Goal: Task Accomplishment & Management: Use online tool/utility

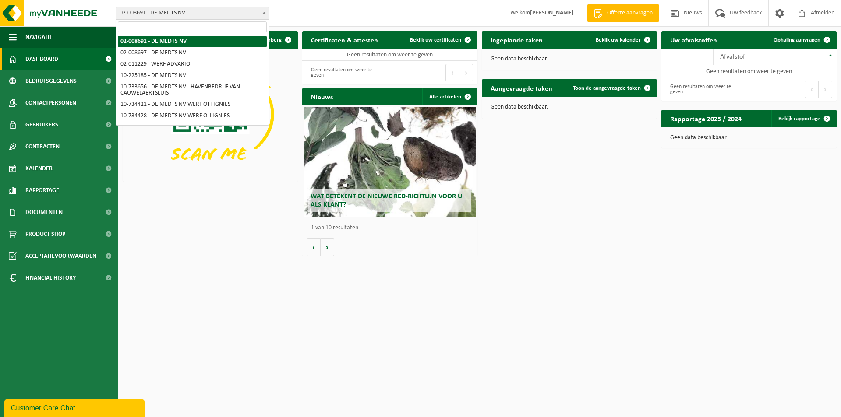
click at [261, 14] on span at bounding box center [264, 12] width 9 height 11
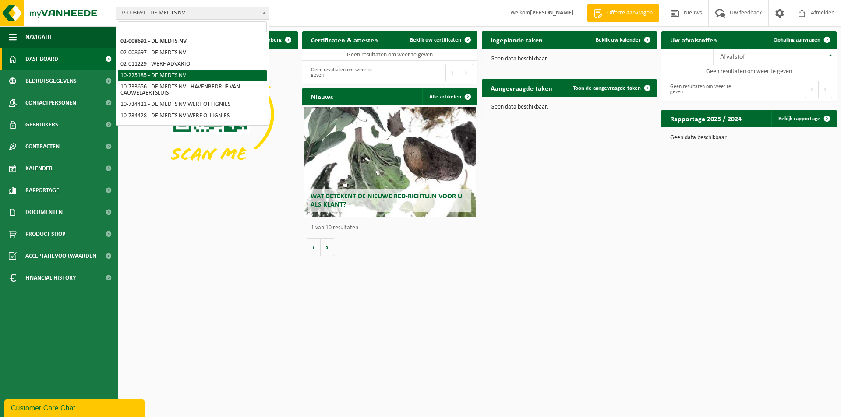
scroll to position [44, 0]
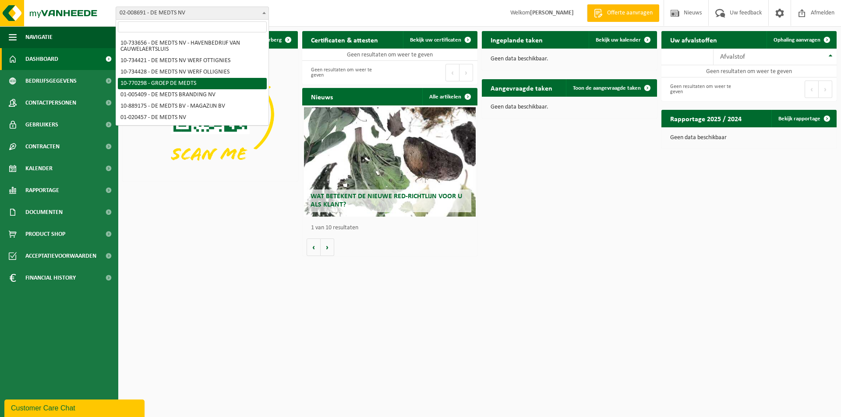
select select "16017"
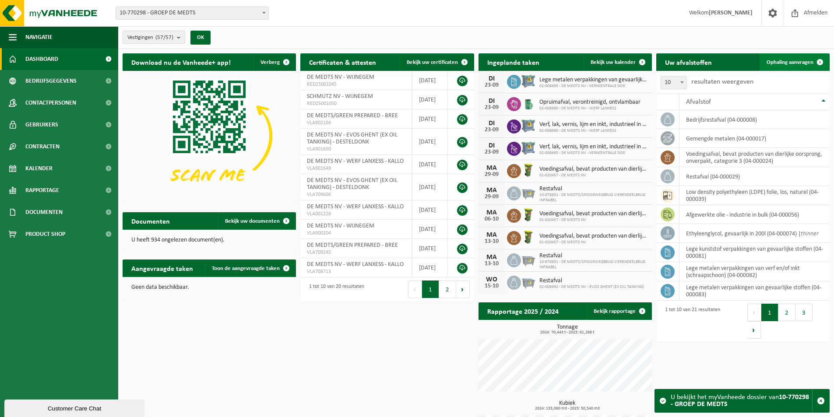
click at [792, 60] on span "Ophaling aanvragen" at bounding box center [790, 63] width 47 height 6
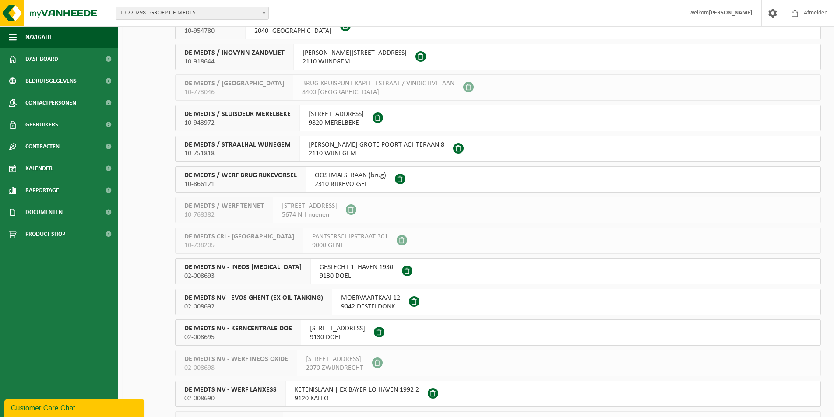
scroll to position [482, 0]
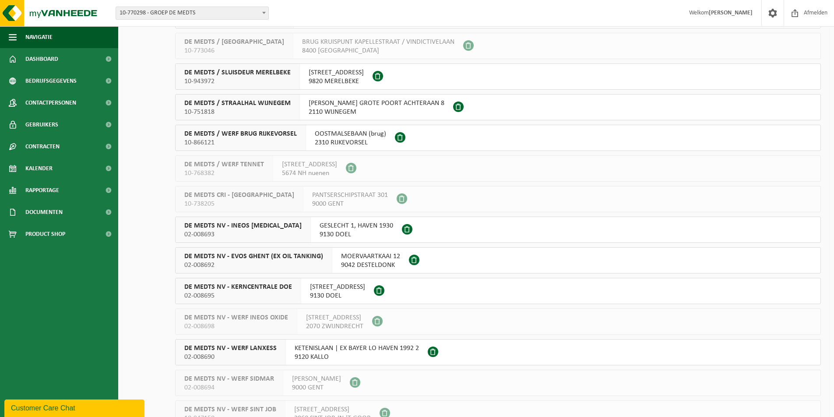
click at [250, 258] on span "DE MEDTS NV - EVOS GHENT (EX OIL TANKING)" at bounding box center [253, 256] width 139 height 9
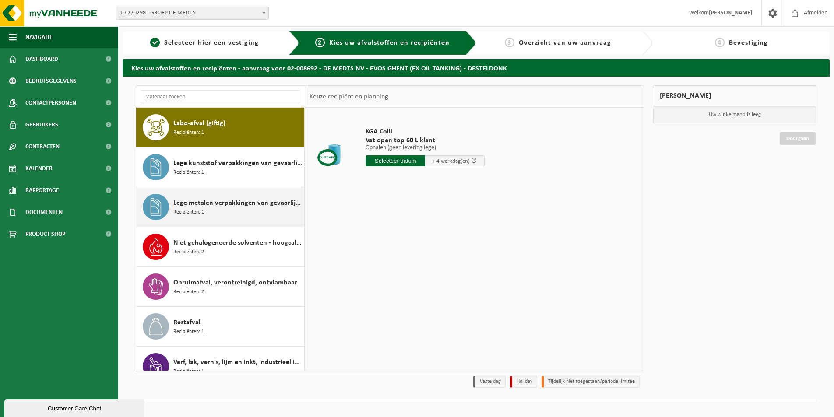
click at [206, 202] on span "Lege metalen verpakkingen van gevaarlijke stoffen" at bounding box center [237, 203] width 129 height 11
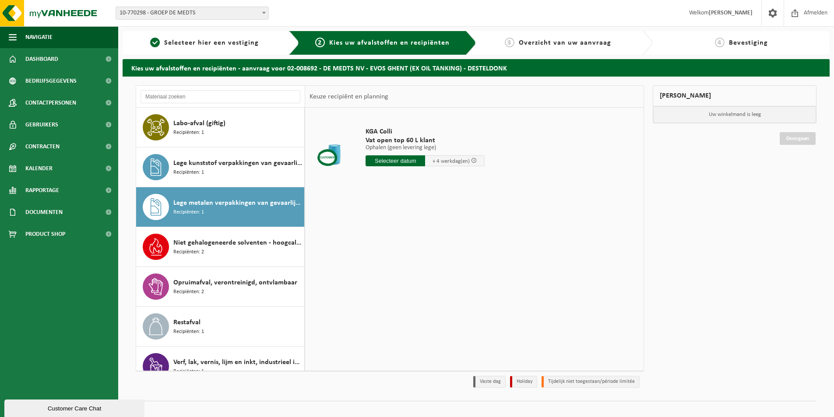
scroll to position [55, 0]
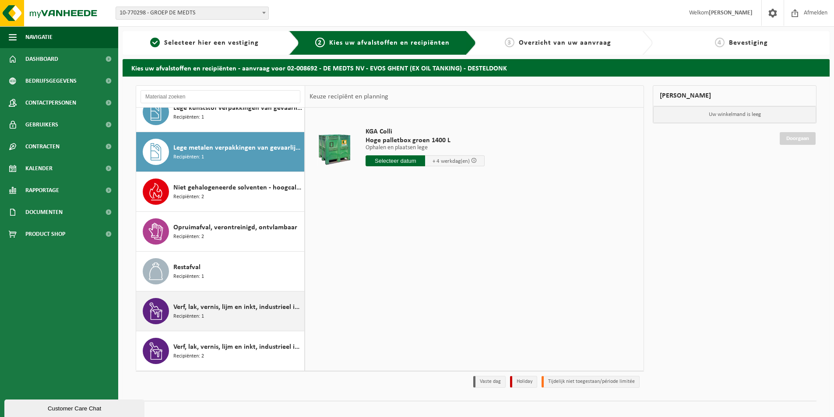
click at [204, 306] on span "Verf, lak, vernis, lijm en inkt, industrieel in IBC" at bounding box center [237, 307] width 129 height 11
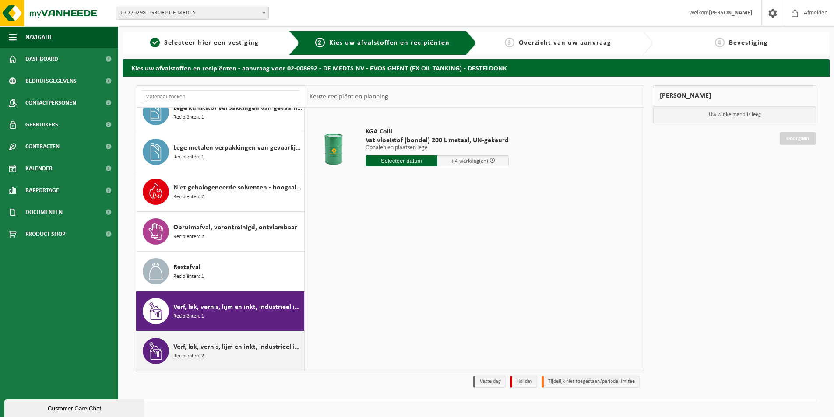
click at [209, 343] on span "Verf, lak, vernis, lijm en inkt, industrieel in kleinverpakking" at bounding box center [237, 347] width 129 height 11
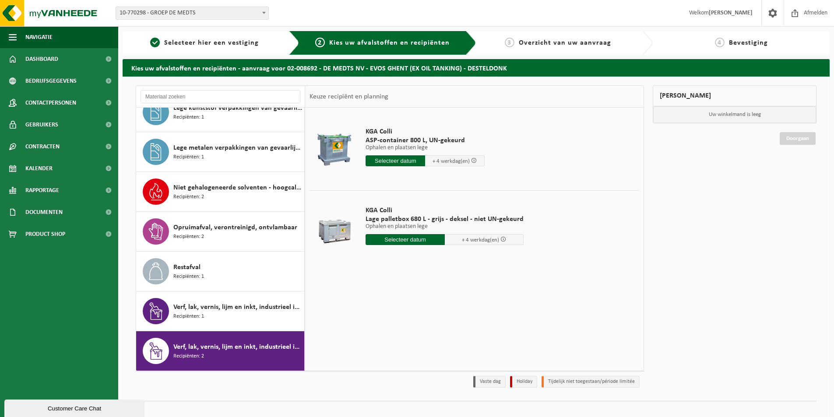
click at [387, 157] on input "text" at bounding box center [396, 160] width 60 height 11
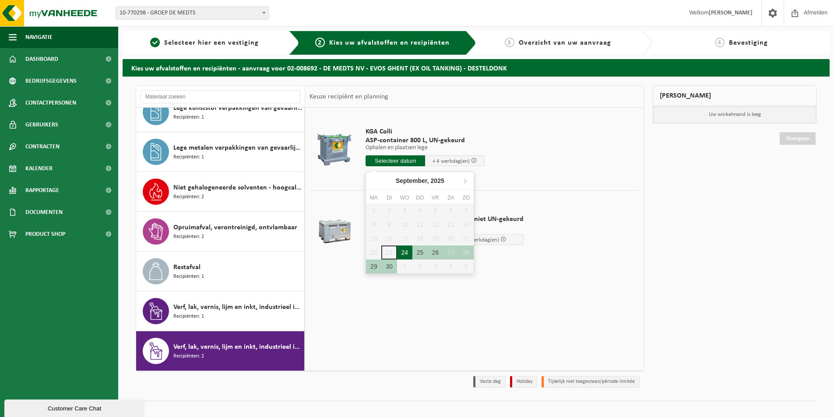
click at [400, 253] on div "24" at bounding box center [404, 253] width 15 height 14
type input "Van 2025-09-24"
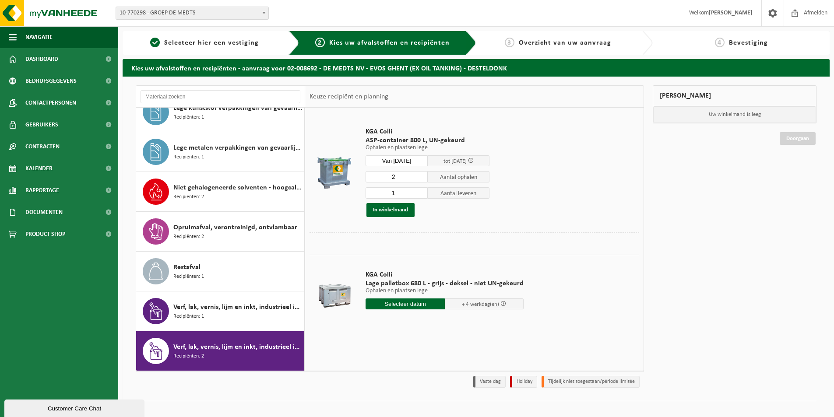
type input "1"
click at [422, 196] on input "1" at bounding box center [397, 192] width 62 height 11
click at [393, 208] on button "In winkelmand" at bounding box center [391, 210] width 48 height 14
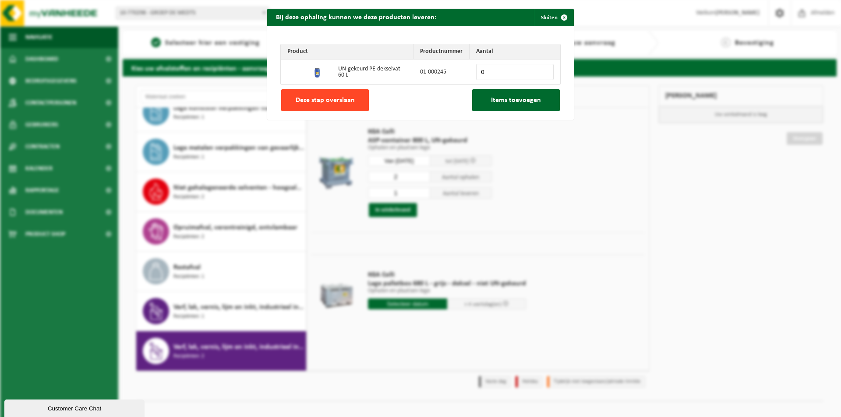
click at [334, 100] on span "Deze stap overslaan" at bounding box center [325, 100] width 59 height 7
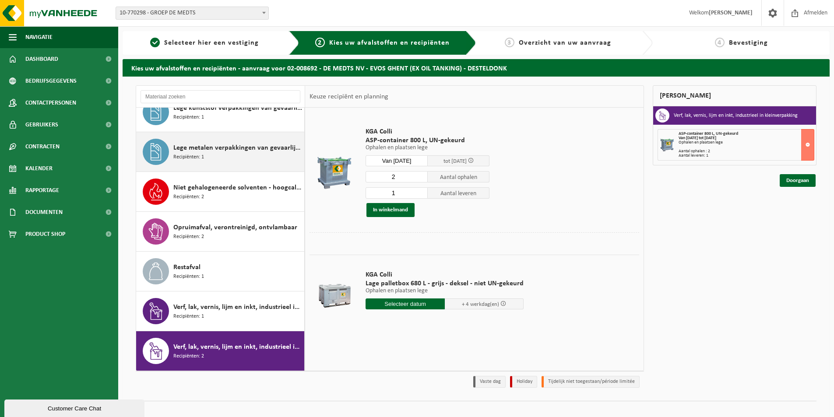
click at [212, 157] on div "Lege metalen verpakkingen van gevaarlijke stoffen Recipiënten: 1" at bounding box center [237, 152] width 129 height 26
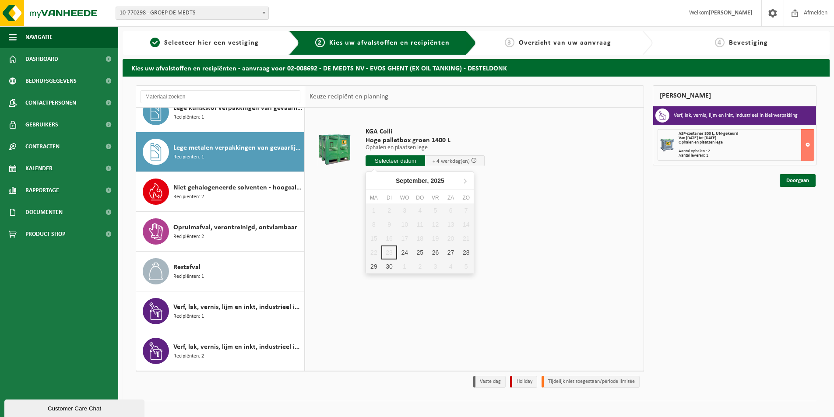
click at [385, 160] on input "text" at bounding box center [396, 160] width 60 height 11
click at [405, 253] on div "24" at bounding box center [404, 253] width 15 height 14
type input "Van 2025-09-24"
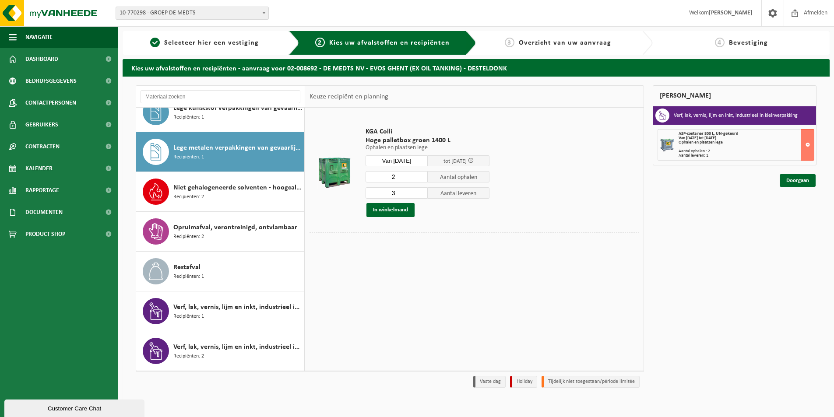
type input "2"
click at [421, 179] on input "2" at bounding box center [397, 176] width 62 height 11
click at [420, 194] on input "2" at bounding box center [397, 192] width 62 height 11
type input "1"
click at [420, 194] on input "1" at bounding box center [397, 192] width 62 height 11
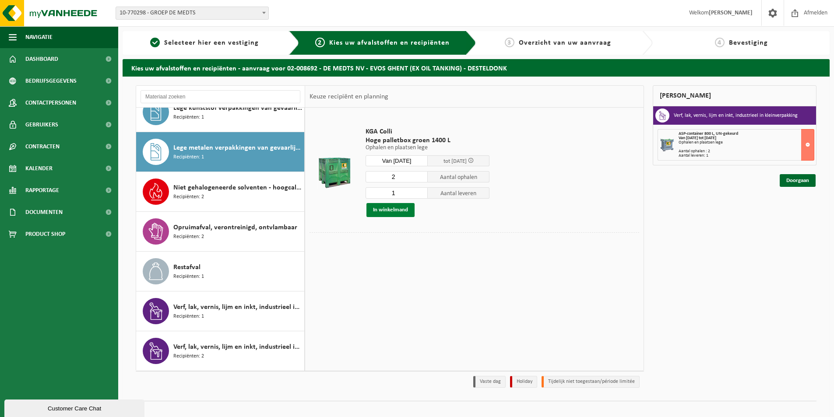
click at [394, 210] on button "In winkelmand" at bounding box center [391, 210] width 48 height 14
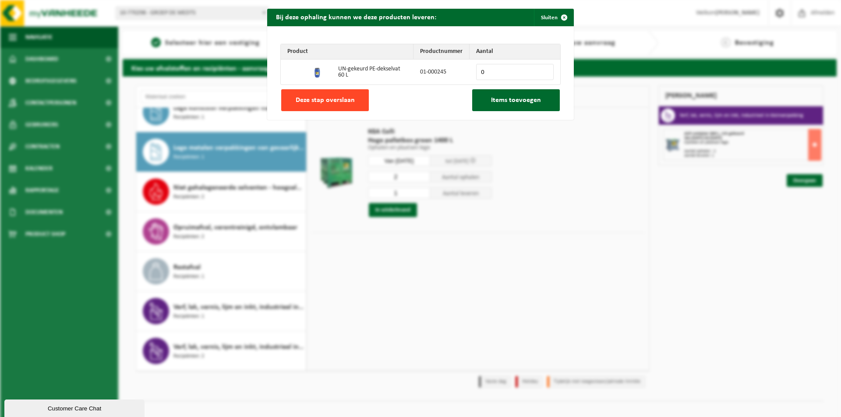
click at [330, 104] on button "Deze stap overslaan" at bounding box center [325, 100] width 88 height 22
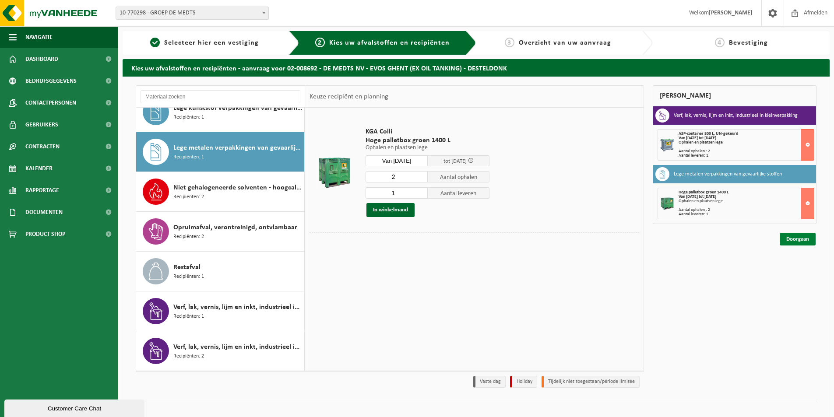
click at [792, 240] on link "Doorgaan" at bounding box center [798, 239] width 36 height 13
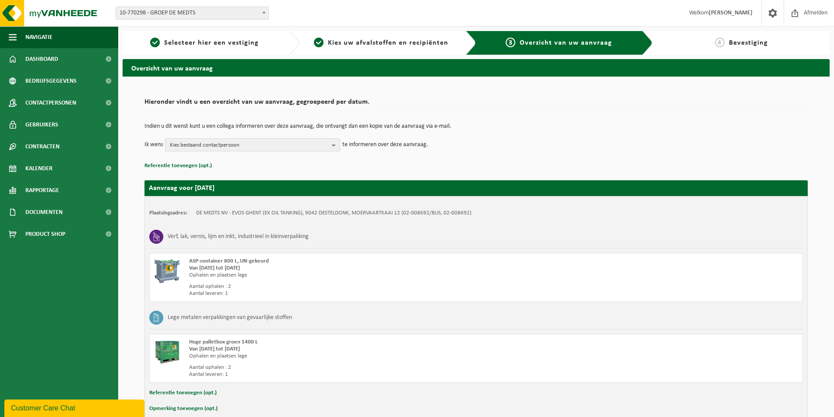
click at [335, 145] on b "button" at bounding box center [336, 145] width 8 height 12
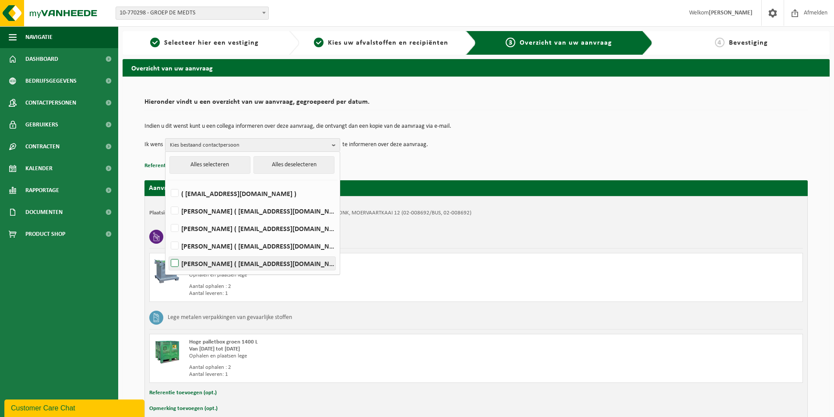
click at [177, 260] on label "Jurgen Van Hecke ( jurgen.vanhecke@demedts.be )" at bounding box center [252, 263] width 166 height 13
click at [168, 253] on input "Jurgen Van Hecke ( jurgen.vanhecke@demedts.be )" at bounding box center [167, 252] width 0 height 0
checkbox input "true"
click at [377, 296] on div "Aantal leveren: 1" at bounding box center [350, 293] width 322 height 7
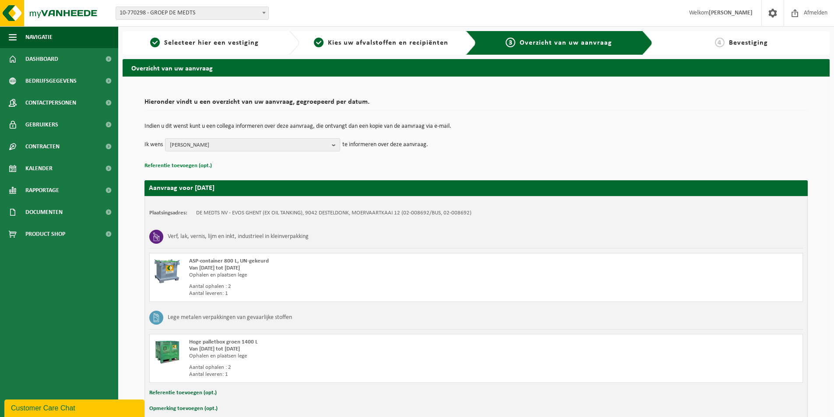
click at [176, 165] on button "Referentie toevoegen (opt.)" at bounding box center [178, 165] width 67 height 11
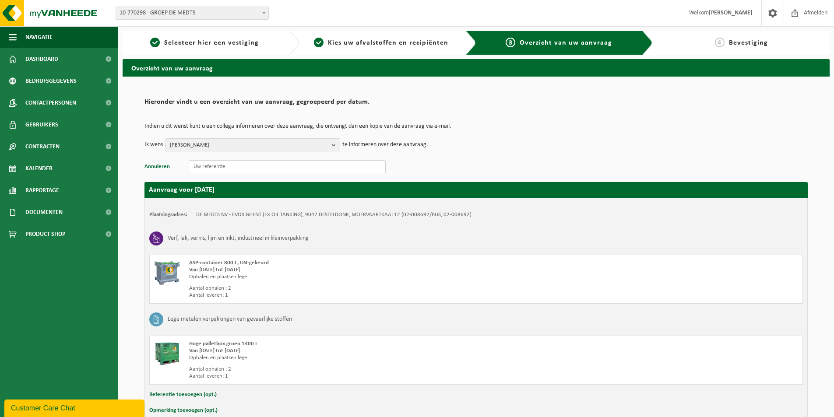
click at [199, 166] on input "text" at bounding box center [287, 166] width 197 height 13
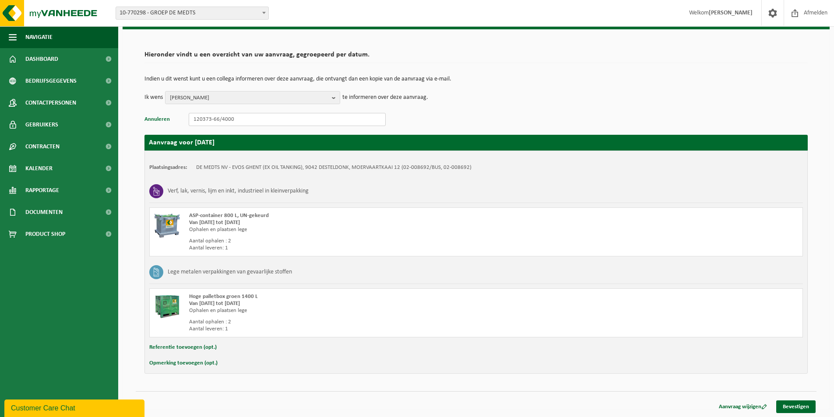
scroll to position [48, 0]
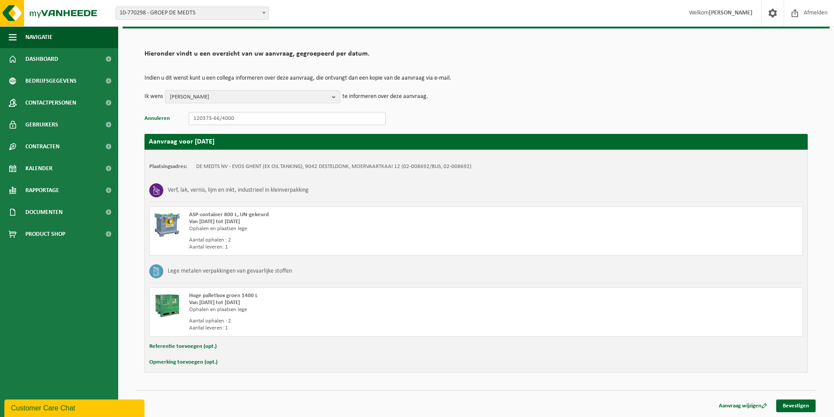
type input "120373-66/4000"
click at [179, 348] on button "Referentie toevoegen (opt.)" at bounding box center [182, 346] width 67 height 11
click at [206, 345] on input "text" at bounding box center [493, 347] width 602 height 13
type input "120373-66/4000"
click at [788, 404] on link "Bevestigen" at bounding box center [795, 408] width 39 height 13
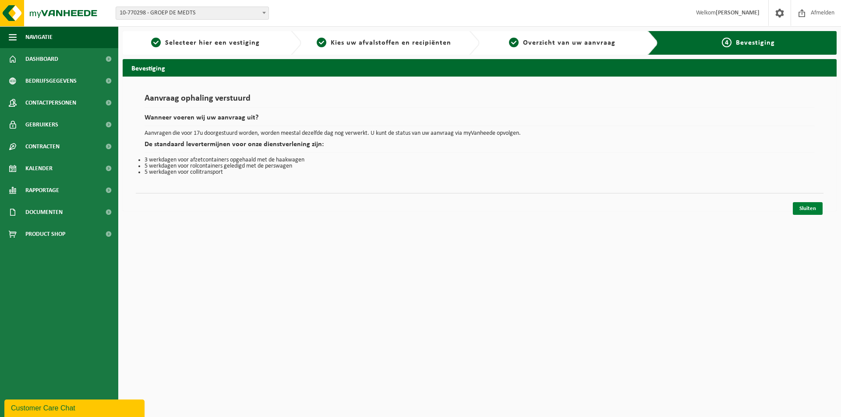
click at [804, 208] on link "Sluiten" at bounding box center [808, 208] width 30 height 13
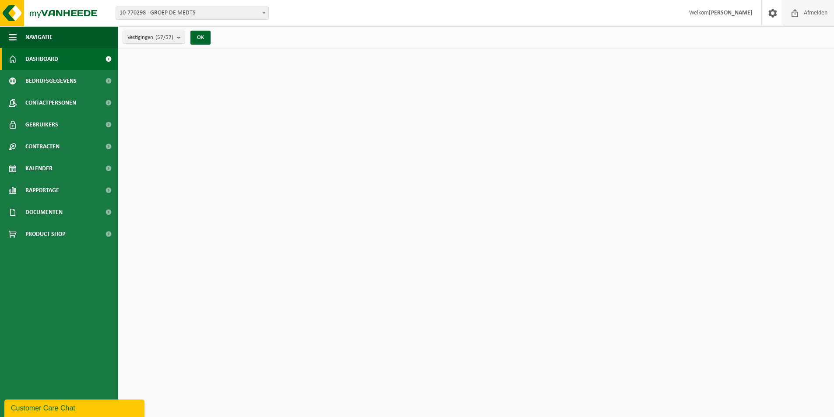
click at [805, 15] on span "Afmelden" at bounding box center [816, 13] width 28 height 26
